Goal: Information Seeking & Learning: Learn about a topic

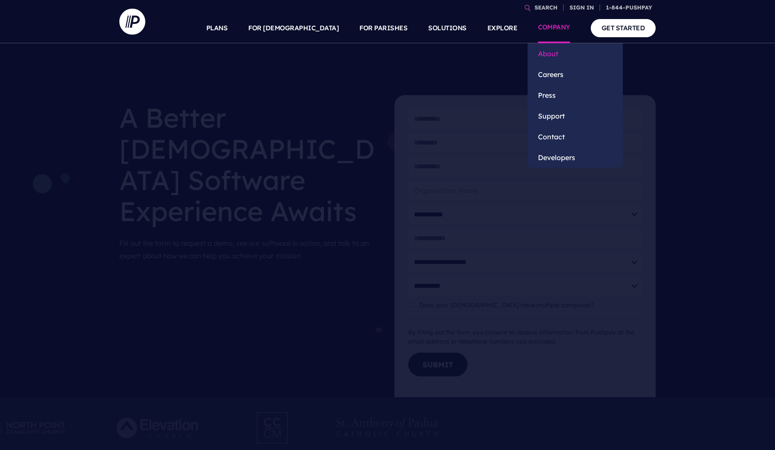
click at [543, 56] on link "About" at bounding box center [574, 53] width 95 height 21
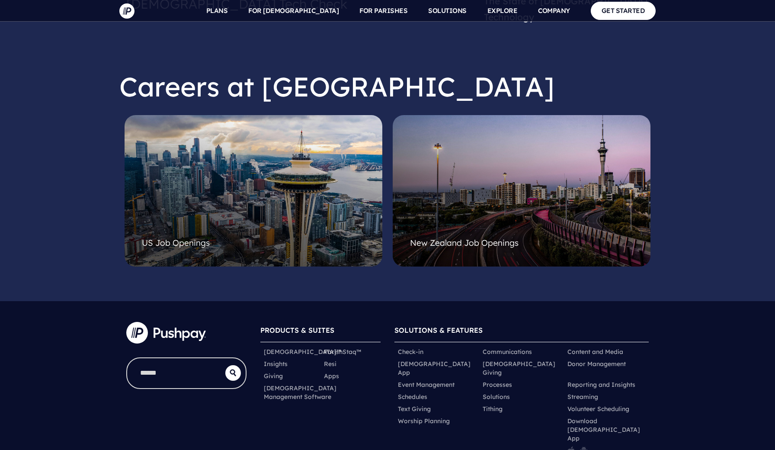
scroll to position [2177, 0]
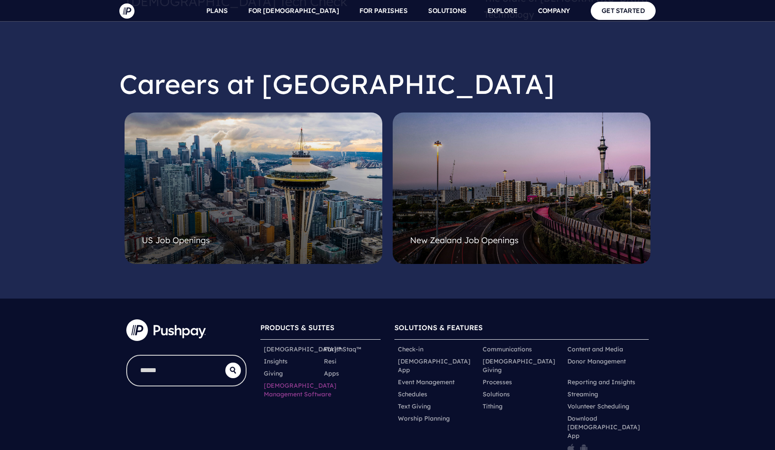
click at [283, 381] on link "[DEMOGRAPHIC_DATA] Management Software" at bounding box center [300, 389] width 73 height 17
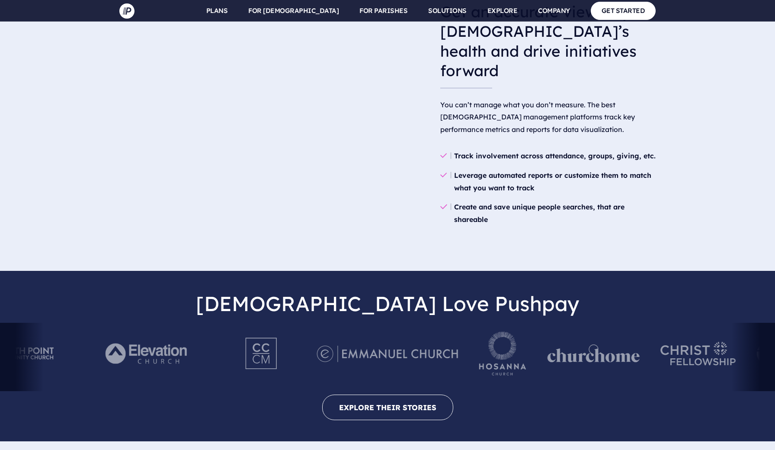
scroll to position [1639, 0]
click at [387, 394] on link "EXPLORE THEIR STORIES" at bounding box center [387, 407] width 131 height 26
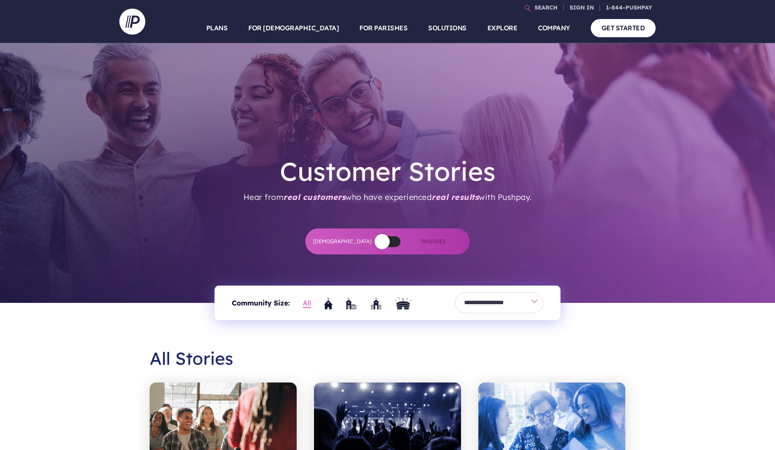
click at [394, 242] on span at bounding box center [387, 241] width 26 height 11
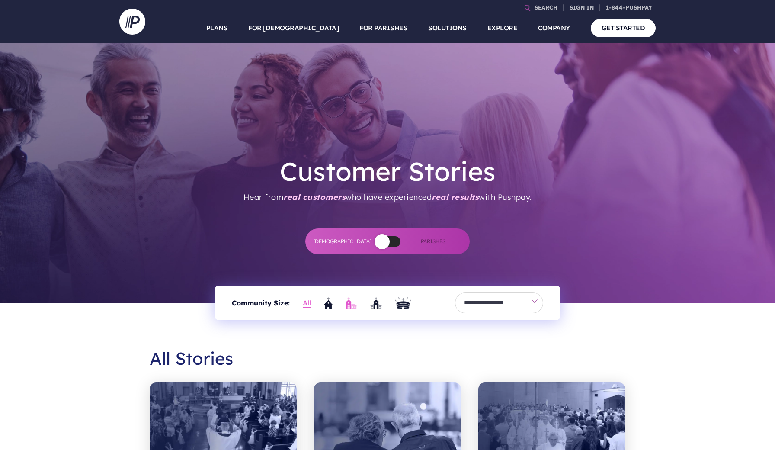
click at [348, 306] on img "Medium" at bounding box center [351, 303] width 12 height 12
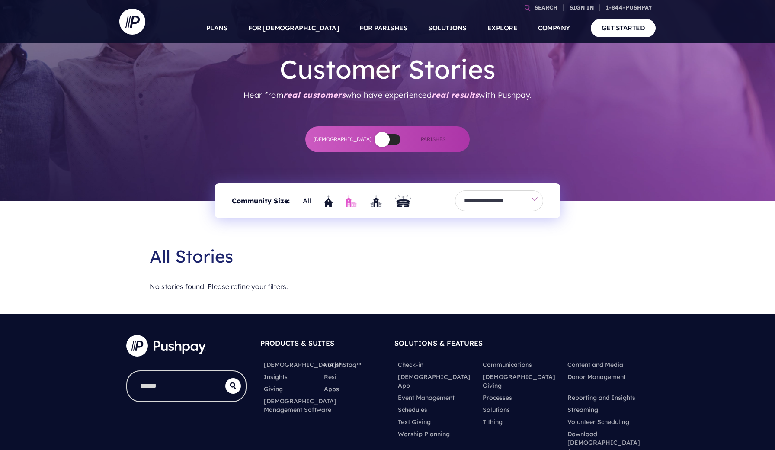
scroll to position [69, 0]
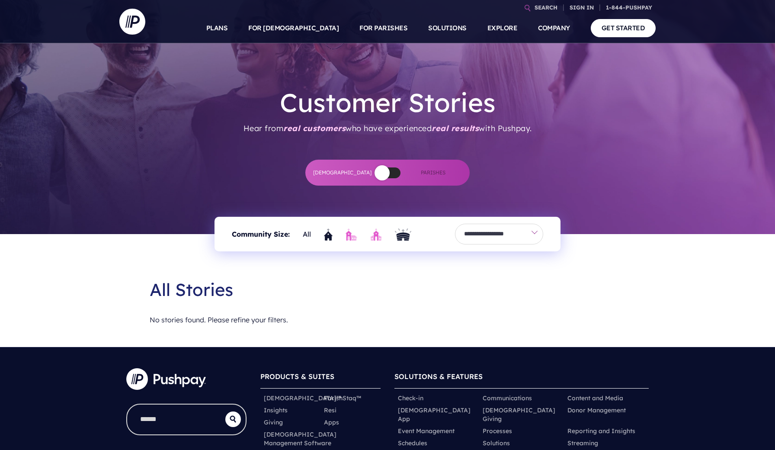
click at [376, 237] on img "Large" at bounding box center [376, 234] width 12 height 12
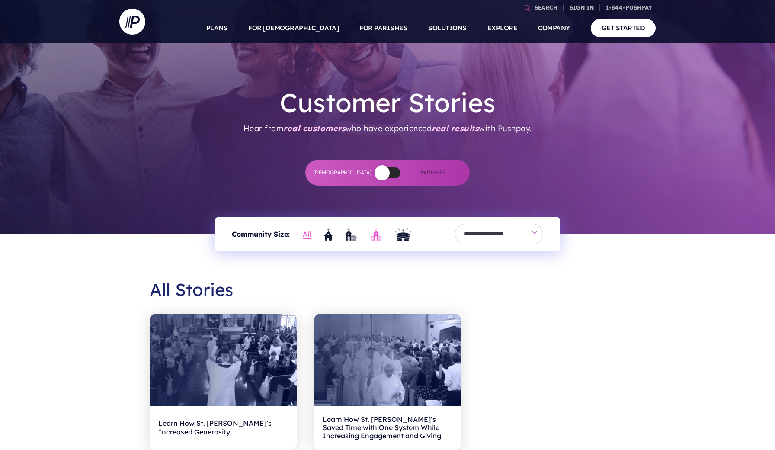
click at [306, 234] on link "All" at bounding box center [307, 234] width 8 height 13
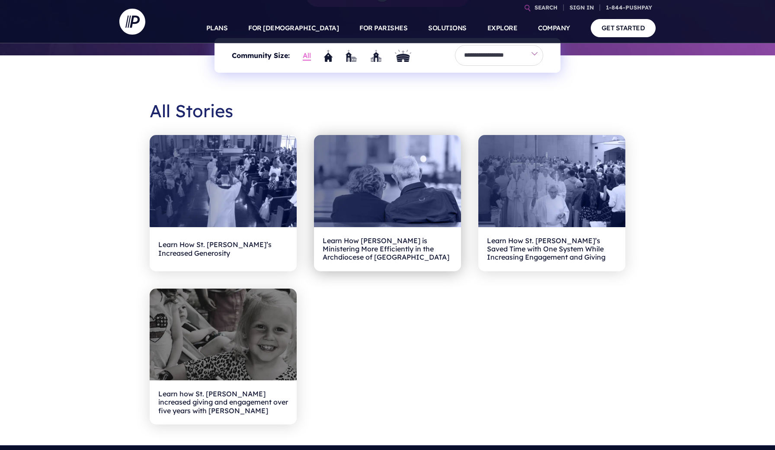
scroll to position [258, 0]
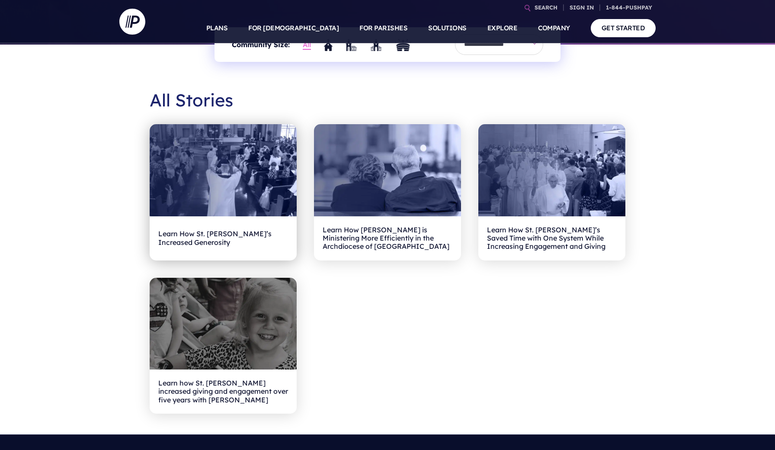
click at [192, 238] on h2 "Learn How St. Anthony’s Increased Generosity" at bounding box center [223, 238] width 130 height 27
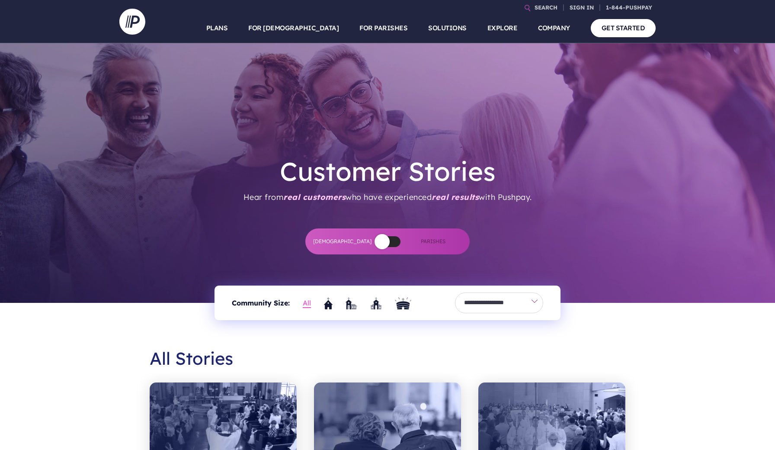
scroll to position [0, 0]
